Goal: Navigation & Orientation: Find specific page/section

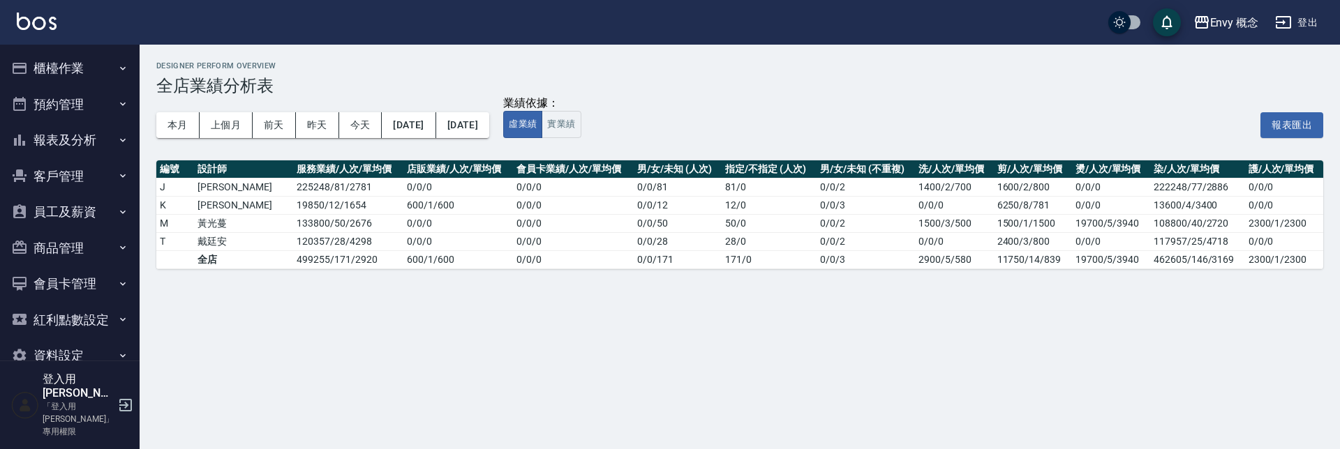
click at [82, 54] on button "櫃檯作業" at bounding box center [70, 68] width 128 height 36
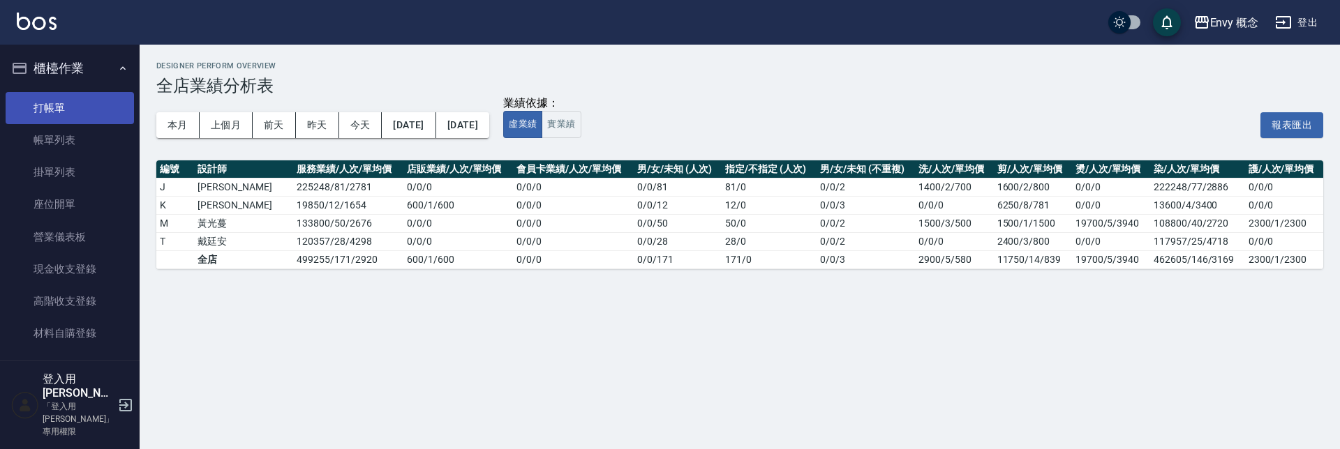
click at [107, 120] on link "打帳單" at bounding box center [70, 108] width 128 height 32
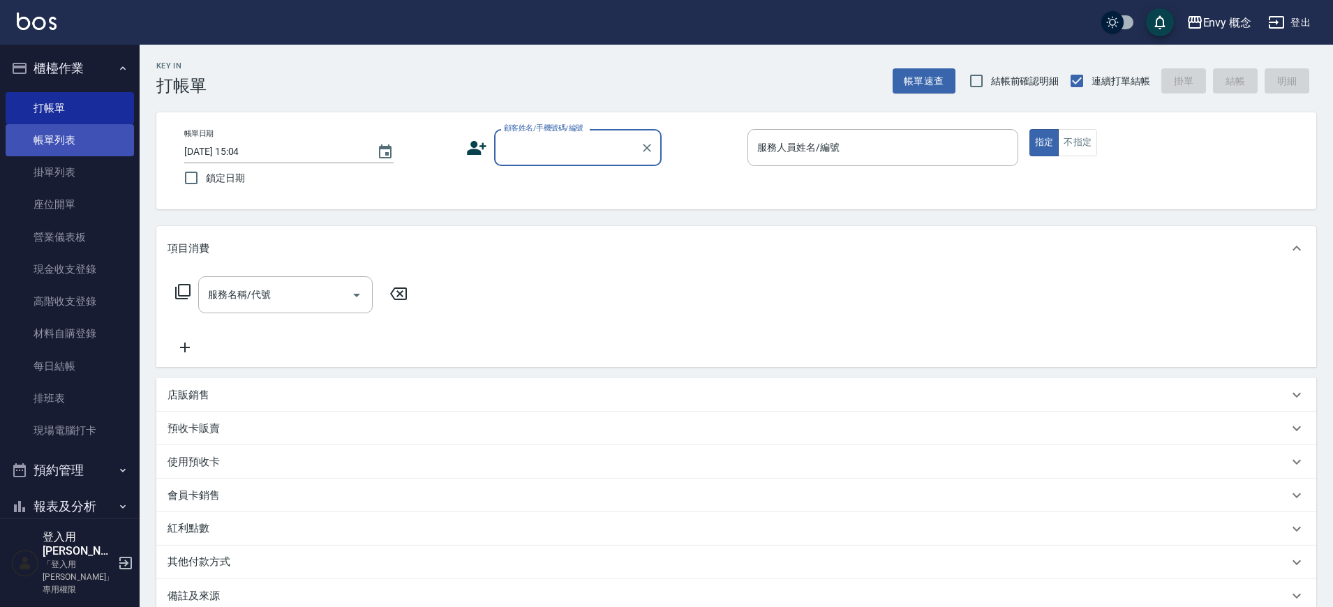
click at [101, 155] on link "帳單列表" at bounding box center [70, 140] width 128 height 32
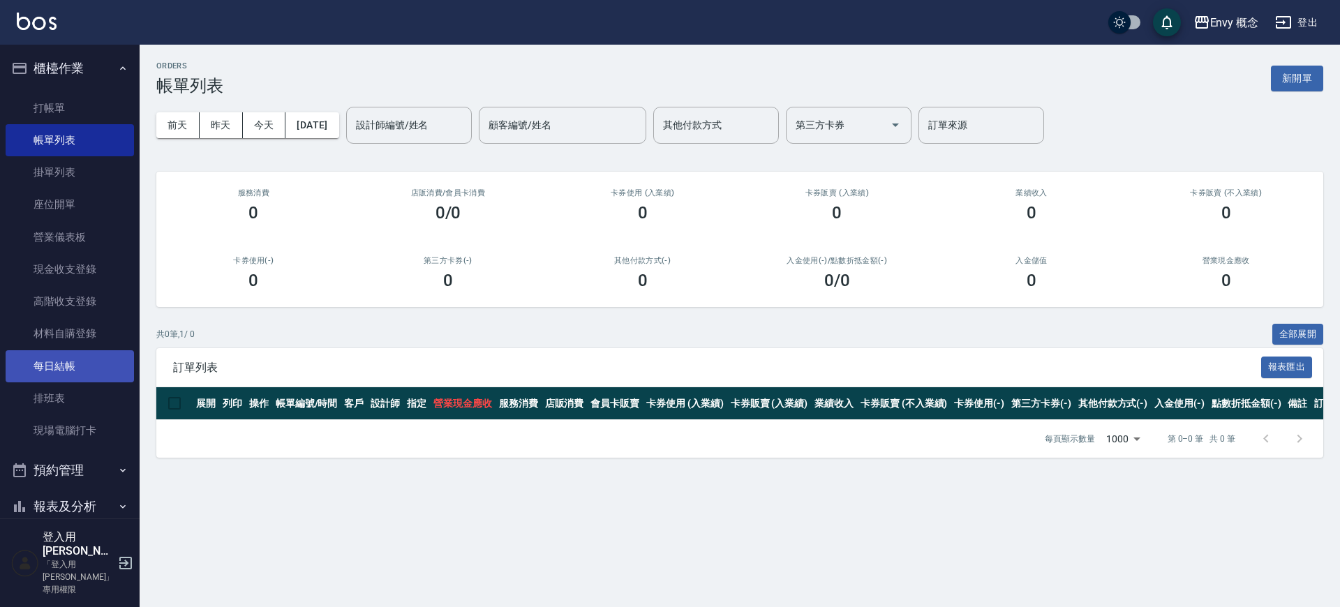
click at [93, 361] on link "每日結帳" at bounding box center [70, 366] width 128 height 32
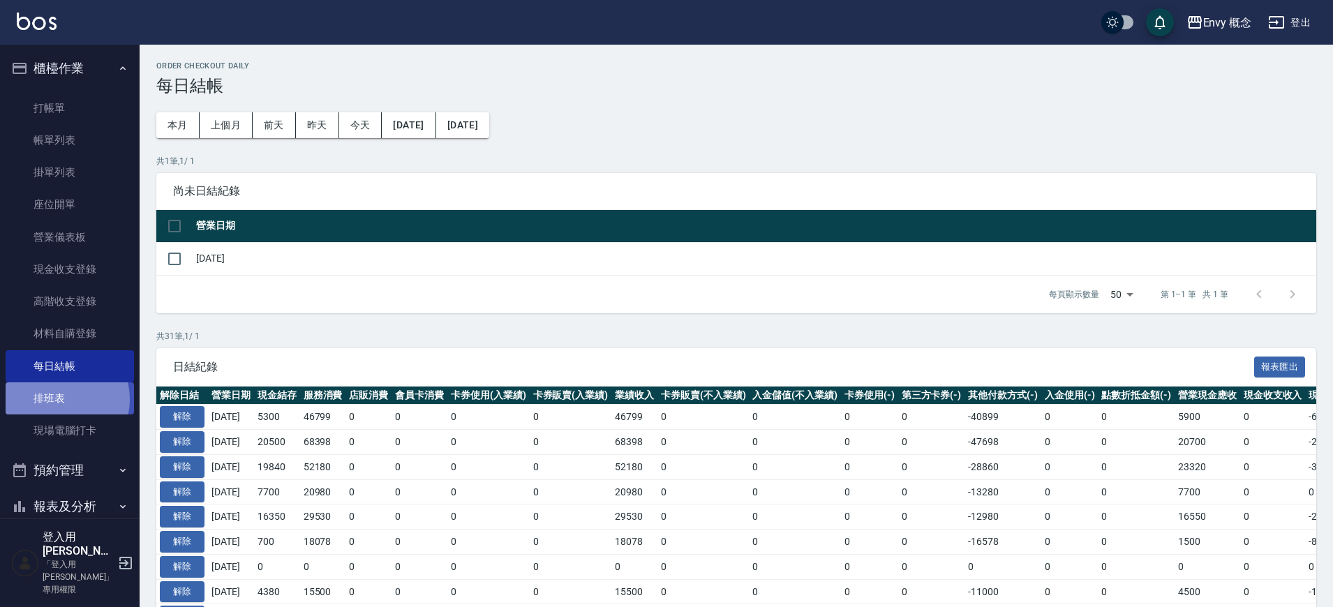
click at [59, 399] on link "排班表" at bounding box center [70, 398] width 128 height 32
